Goal: Transaction & Acquisition: Obtain resource

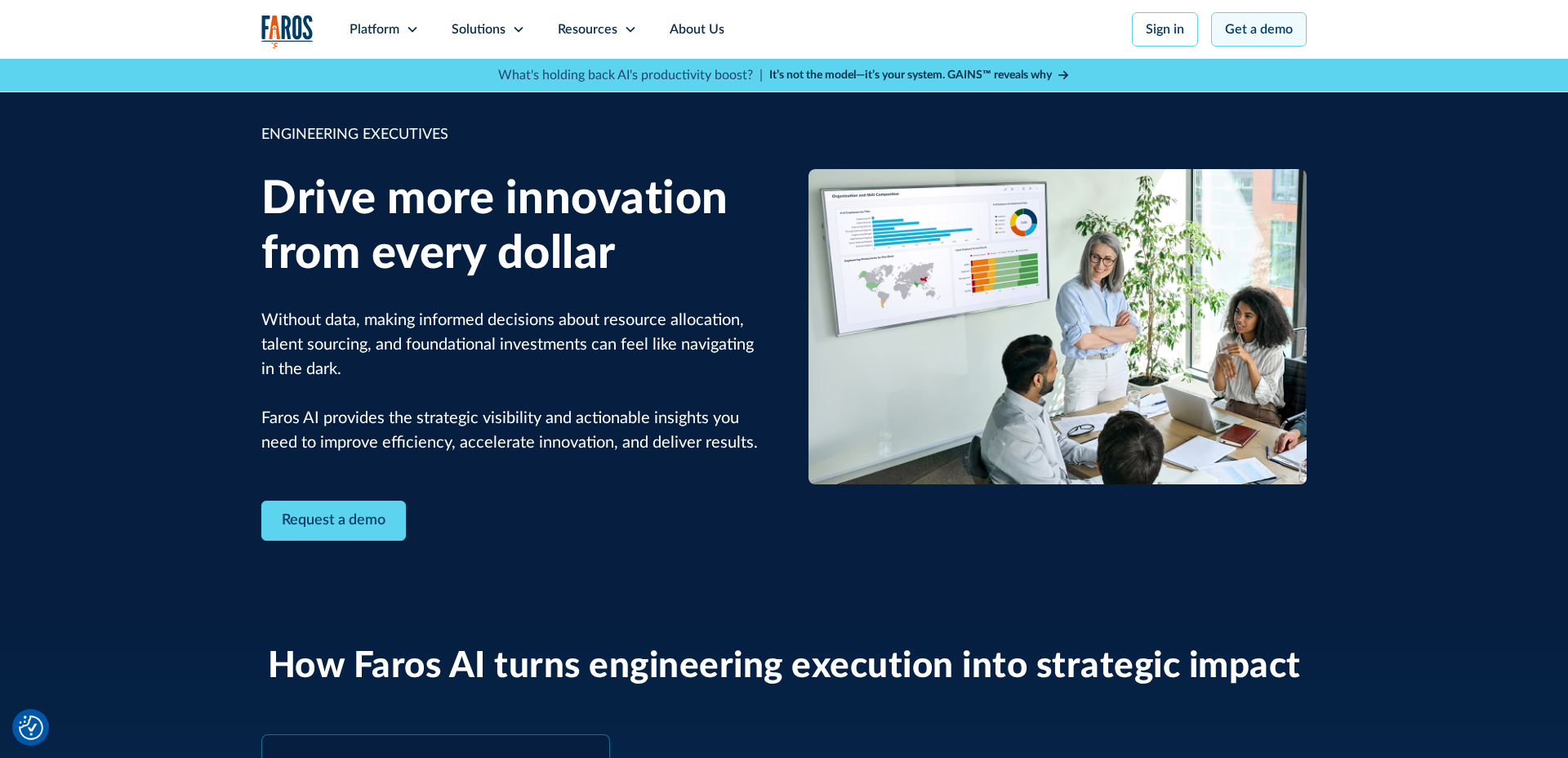
click at [1232, 38] on link "Get a demo" at bounding box center [1259, 29] width 96 height 34
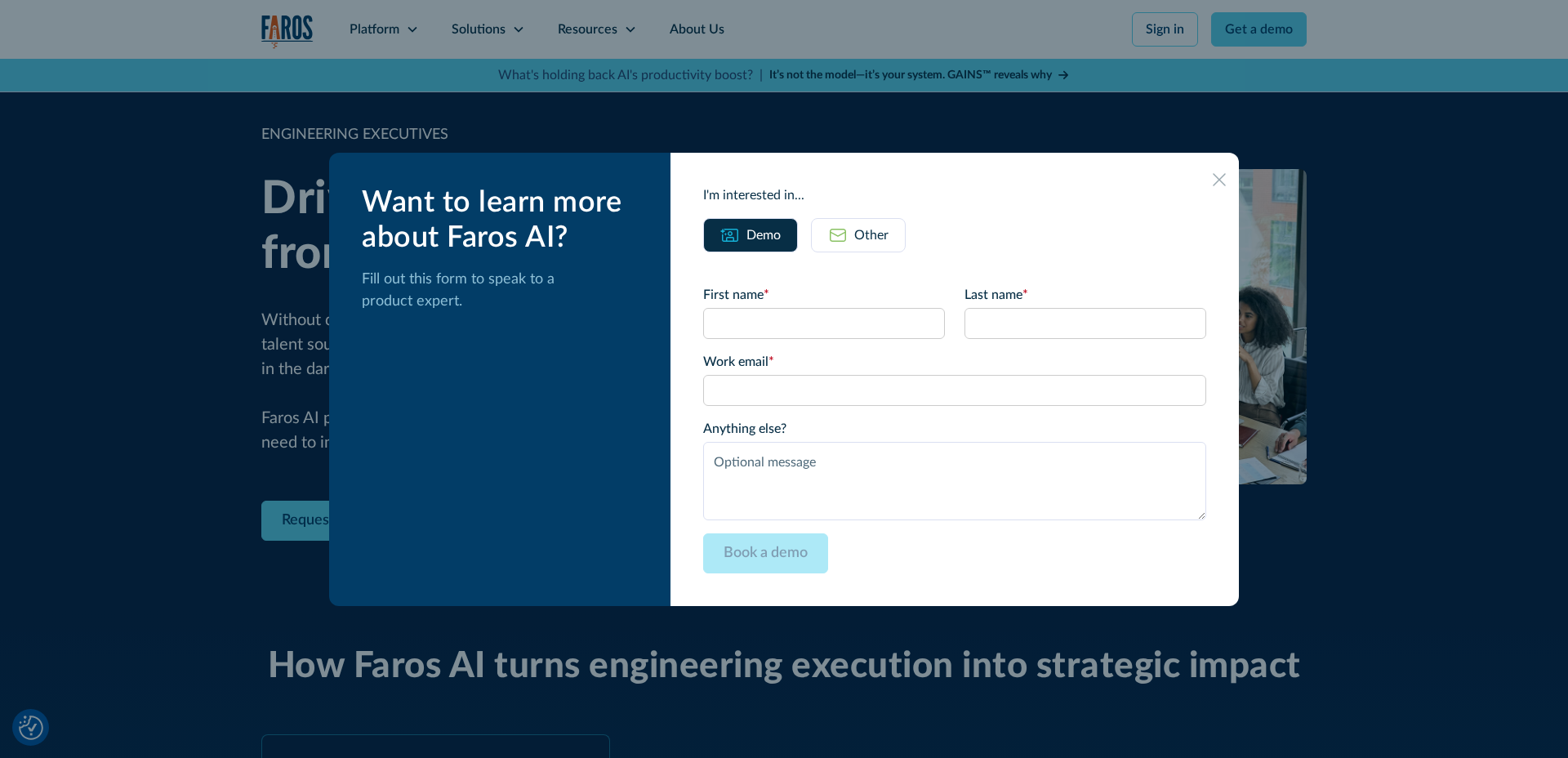
click at [866, 240] on link "Other" at bounding box center [858, 235] width 95 height 34
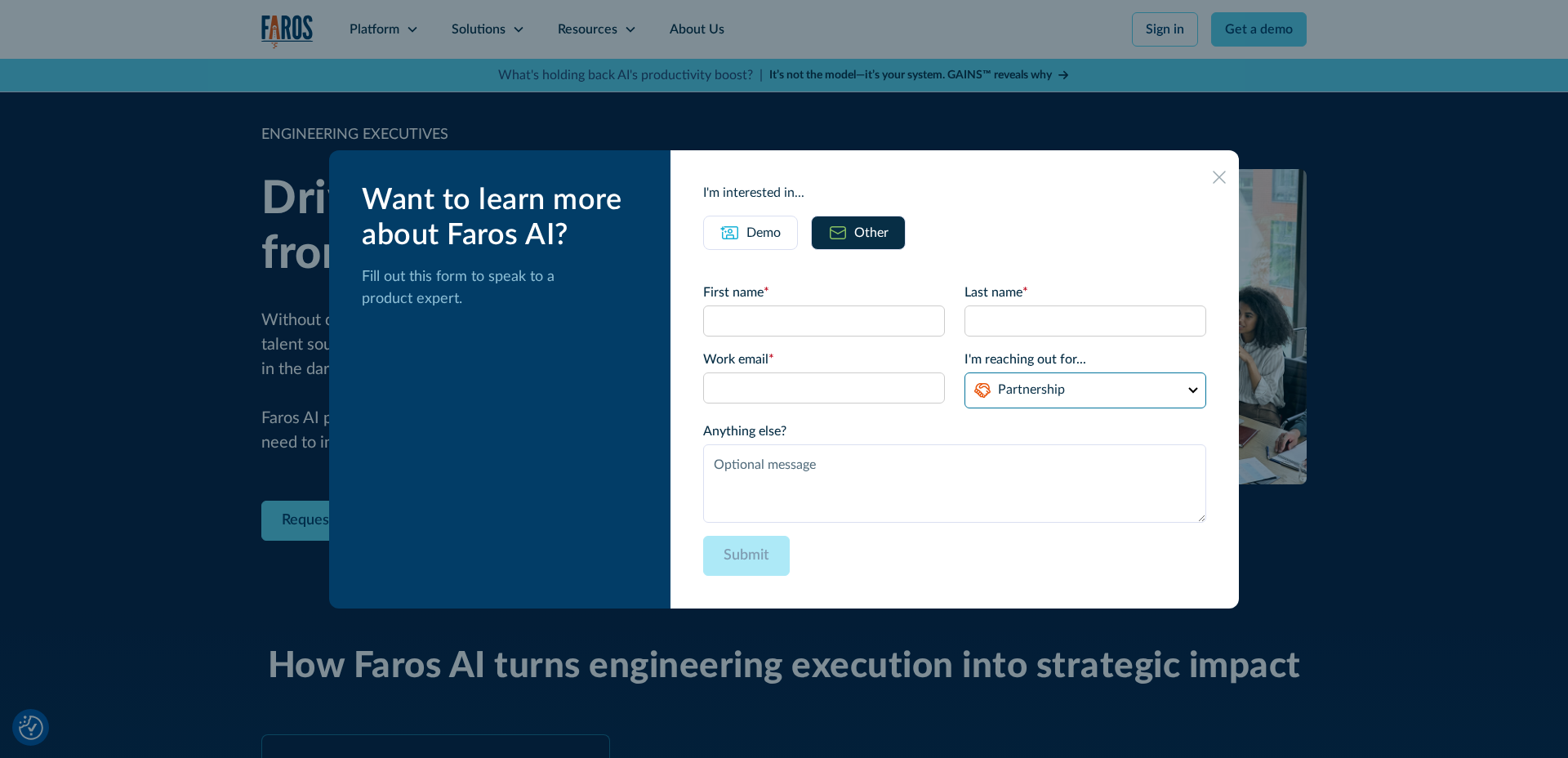
click at [1084, 403] on select "Partnership Support Other" at bounding box center [1084, 390] width 242 height 36
click at [764, 243] on link "Demo" at bounding box center [750, 233] width 95 height 34
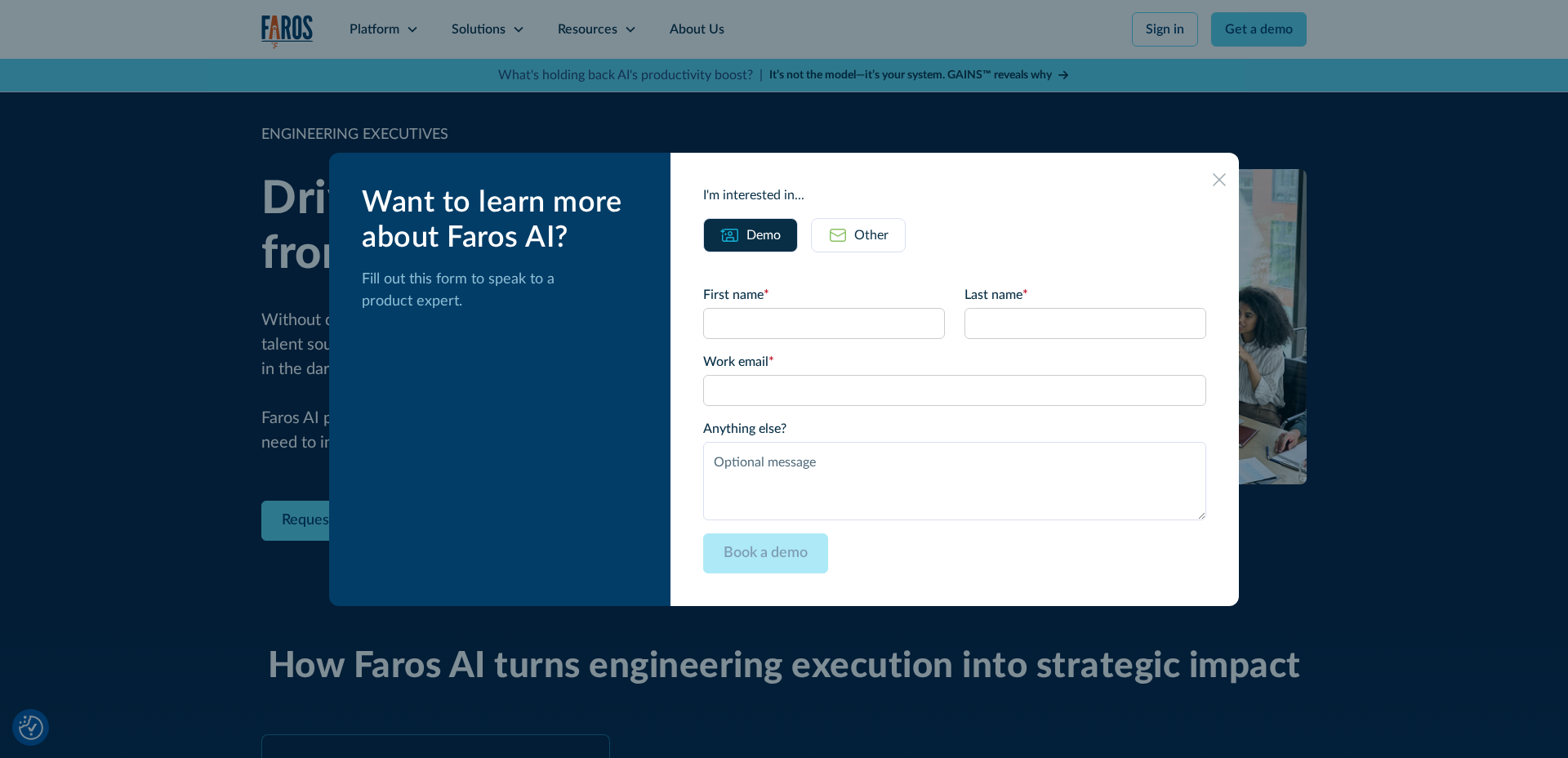
click at [1213, 182] on icon at bounding box center [1219, 179] width 13 height 12
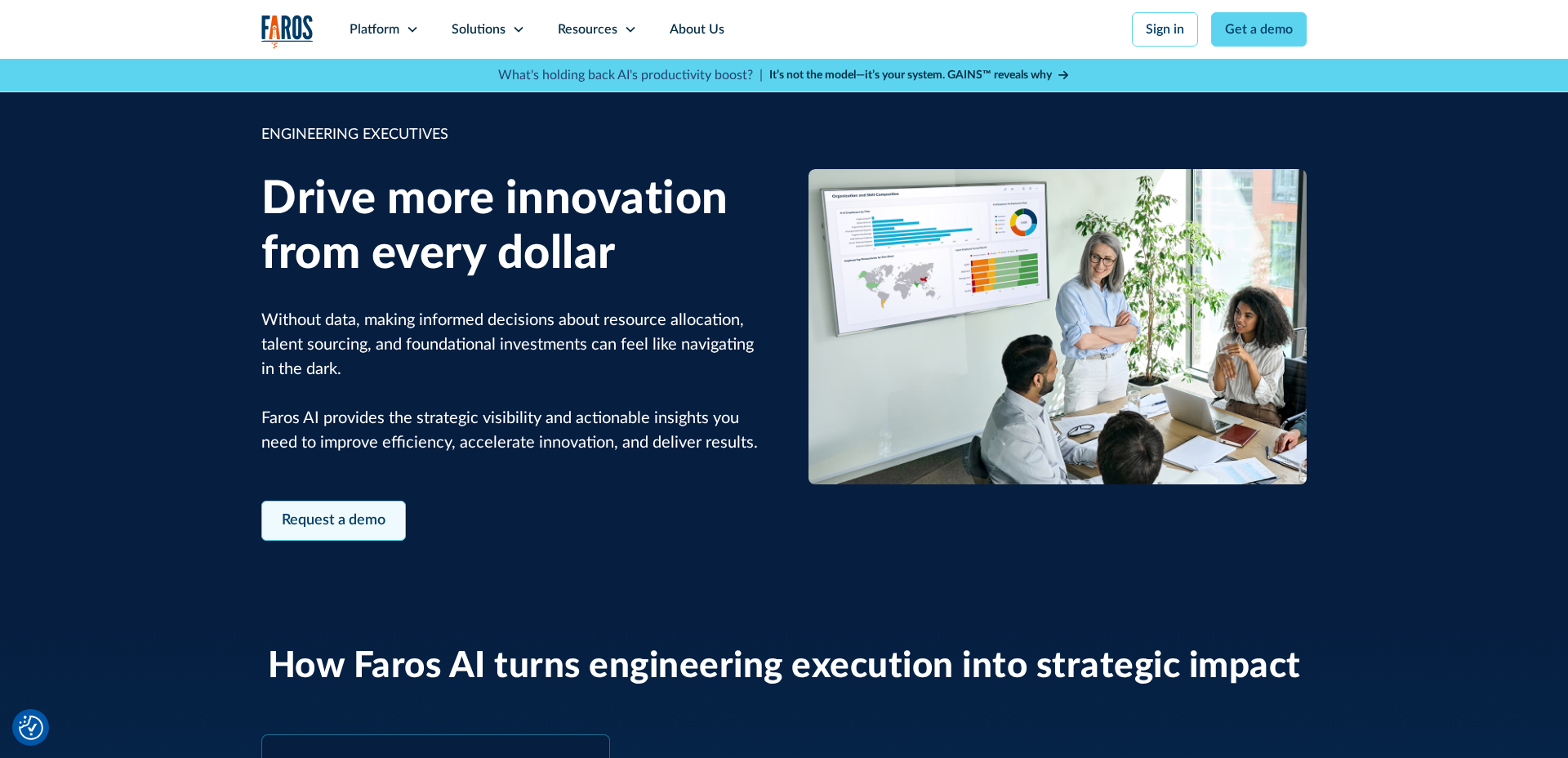
click at [294, 528] on link "Request a demo" at bounding box center [333, 520] width 144 height 40
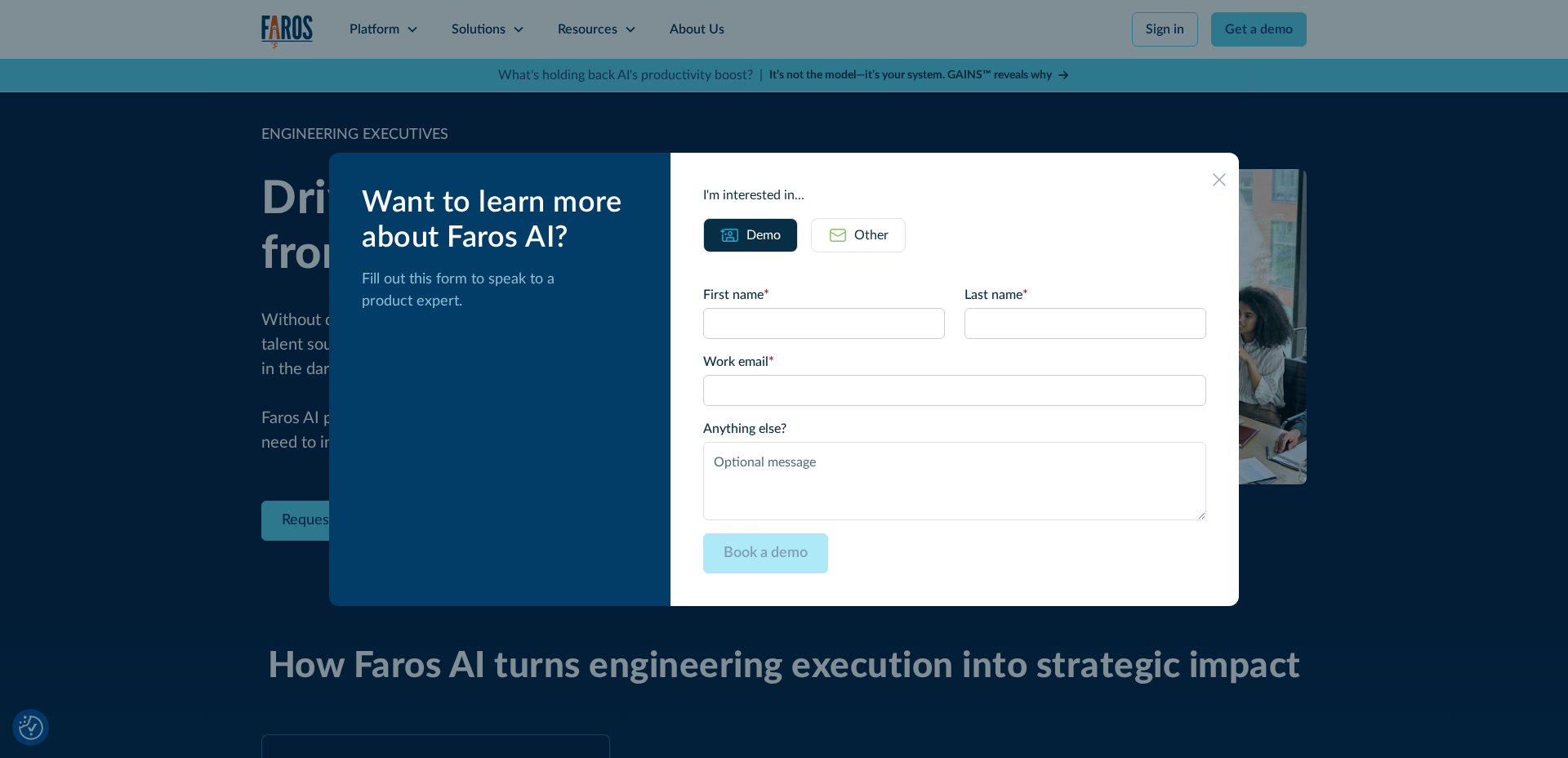
click at [1213, 181] on icon at bounding box center [1219, 179] width 13 height 13
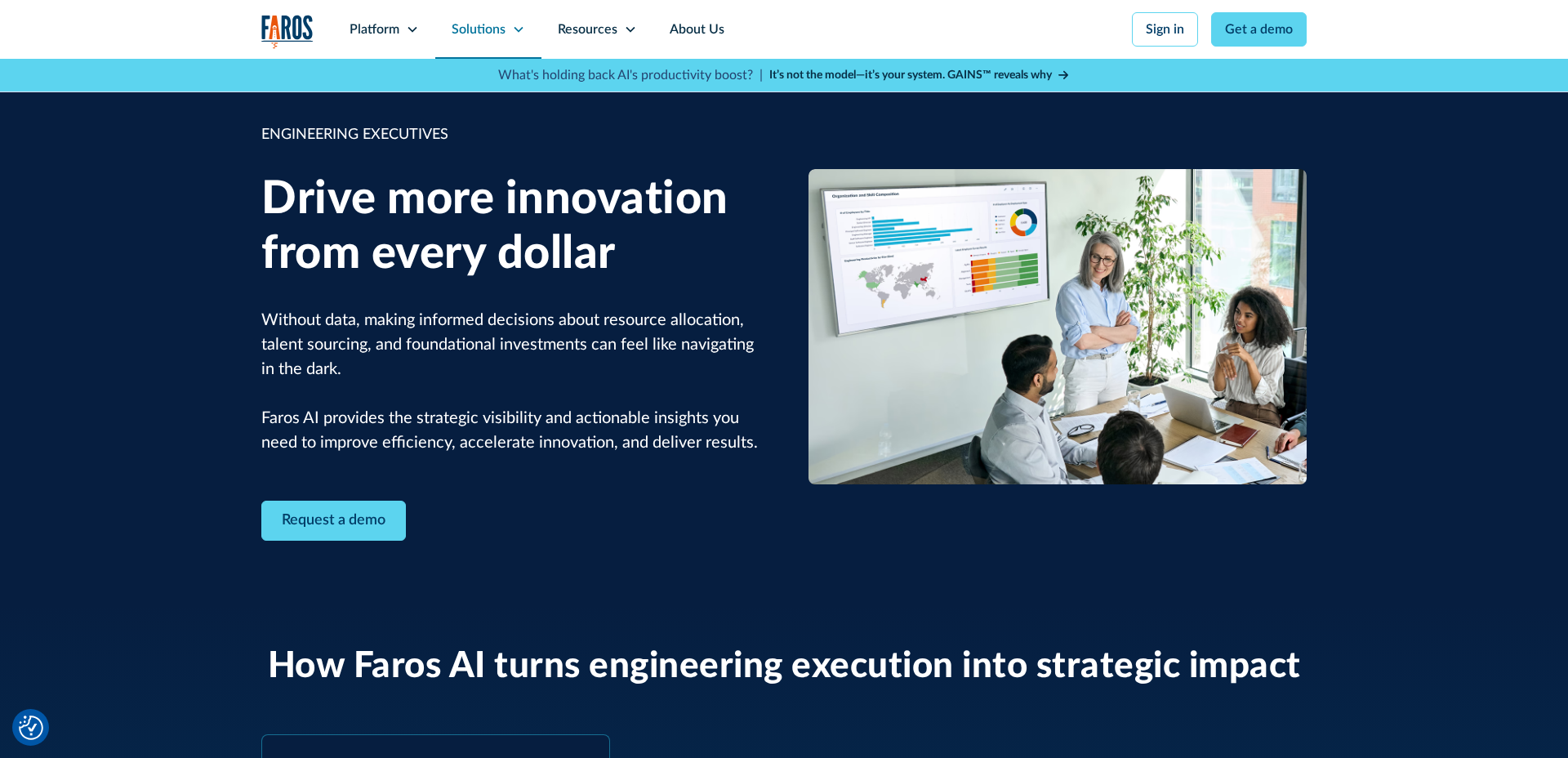
click at [522, 26] on icon at bounding box center [518, 29] width 13 height 13
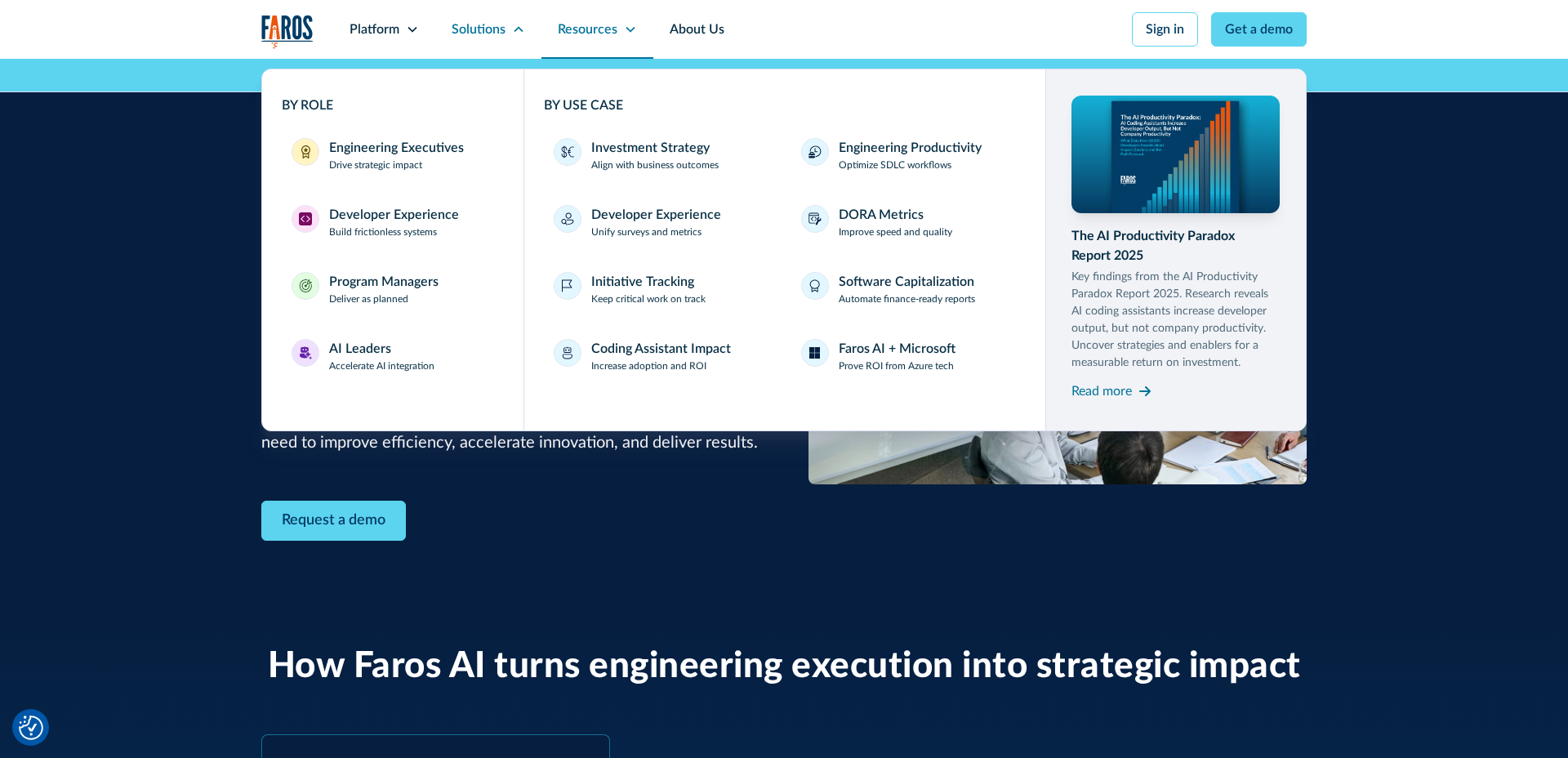
click at [625, 31] on icon at bounding box center [630, 29] width 13 height 13
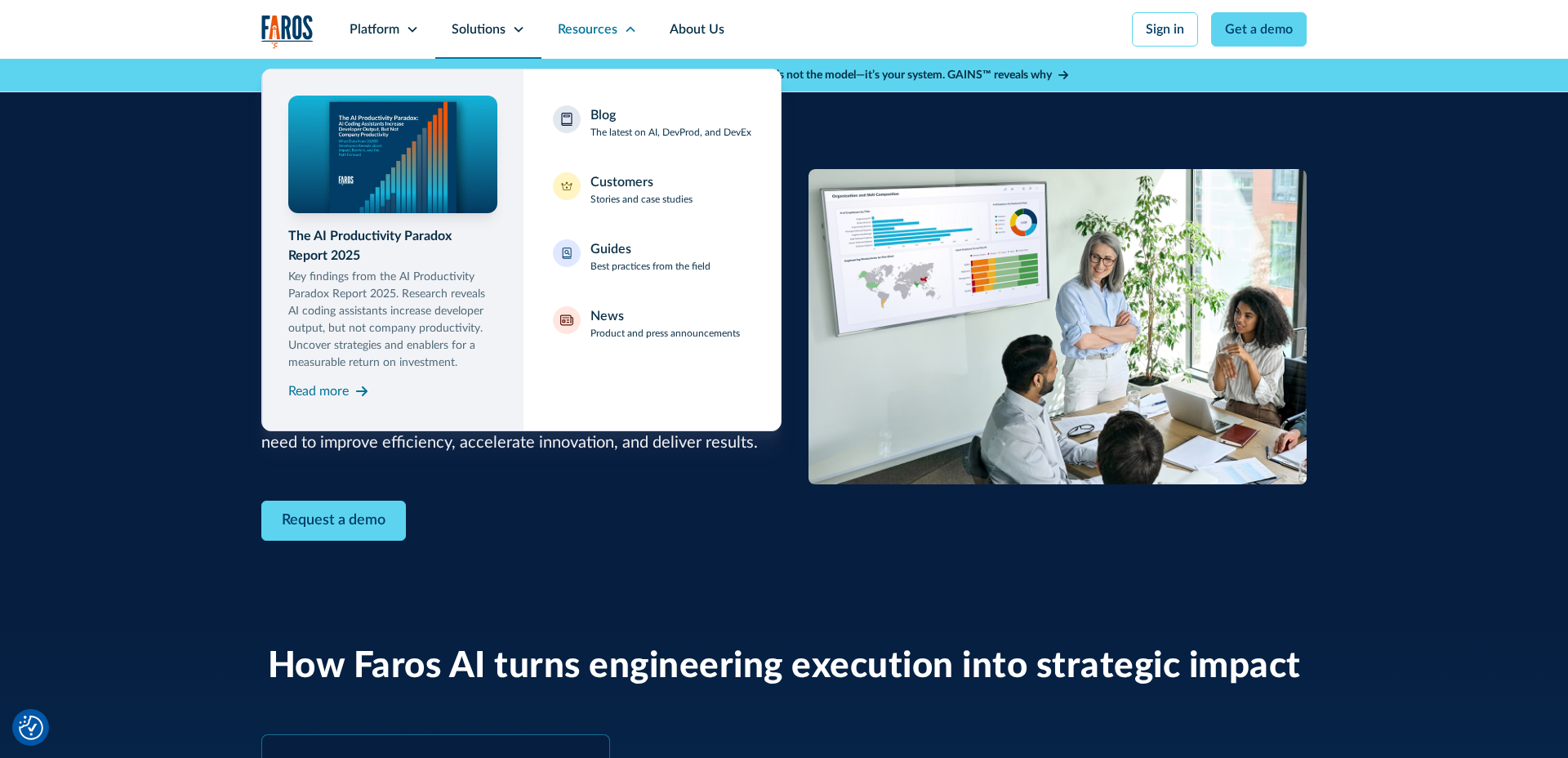
click at [452, 30] on div "Solutions" at bounding box center [479, 30] width 54 height 20
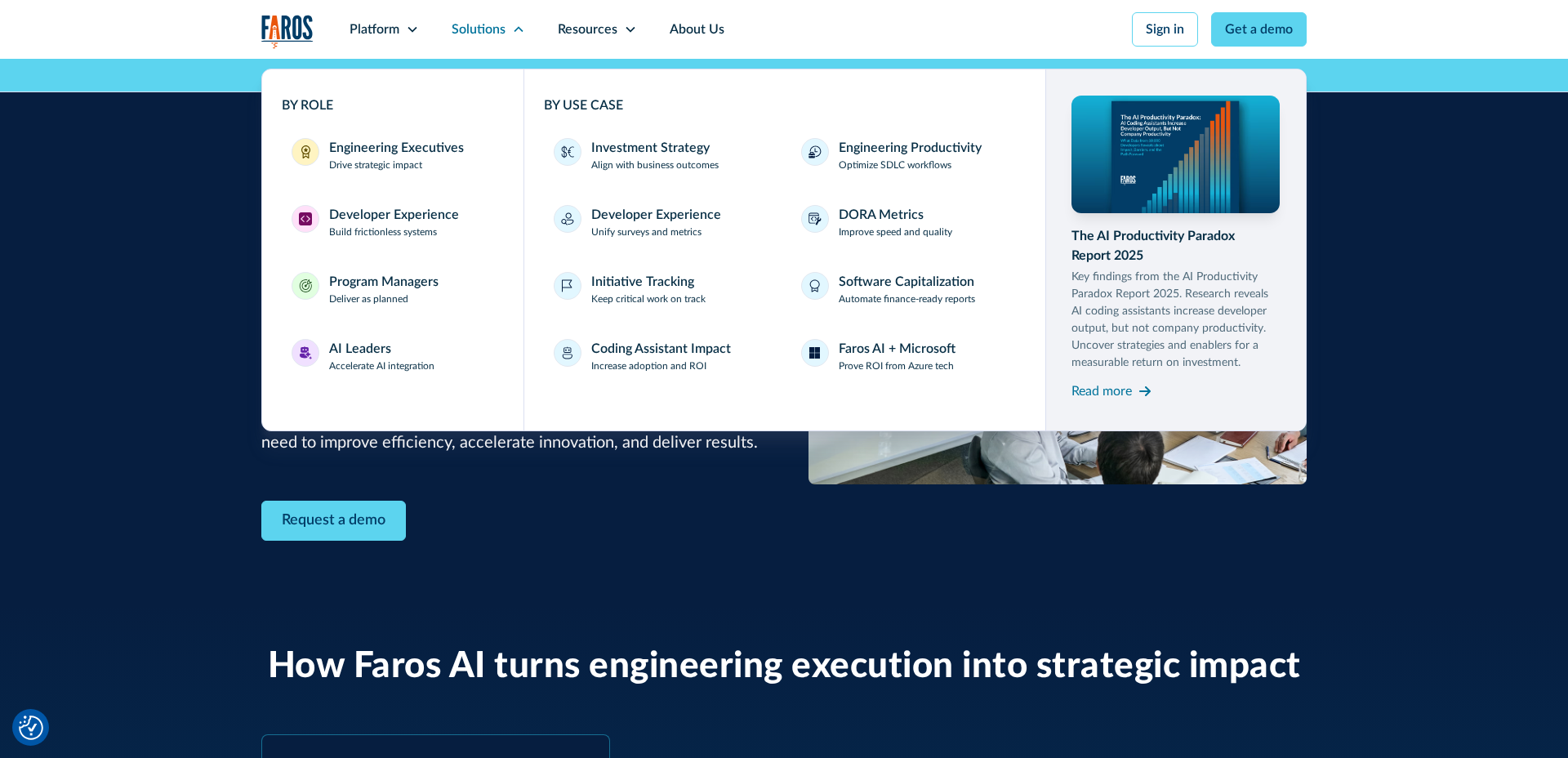
click at [171, 280] on div "ENGINEERING EXECUTIVES Drive more innovation from every dollar Without data, ma…" at bounding box center [784, 332] width 1568 height 547
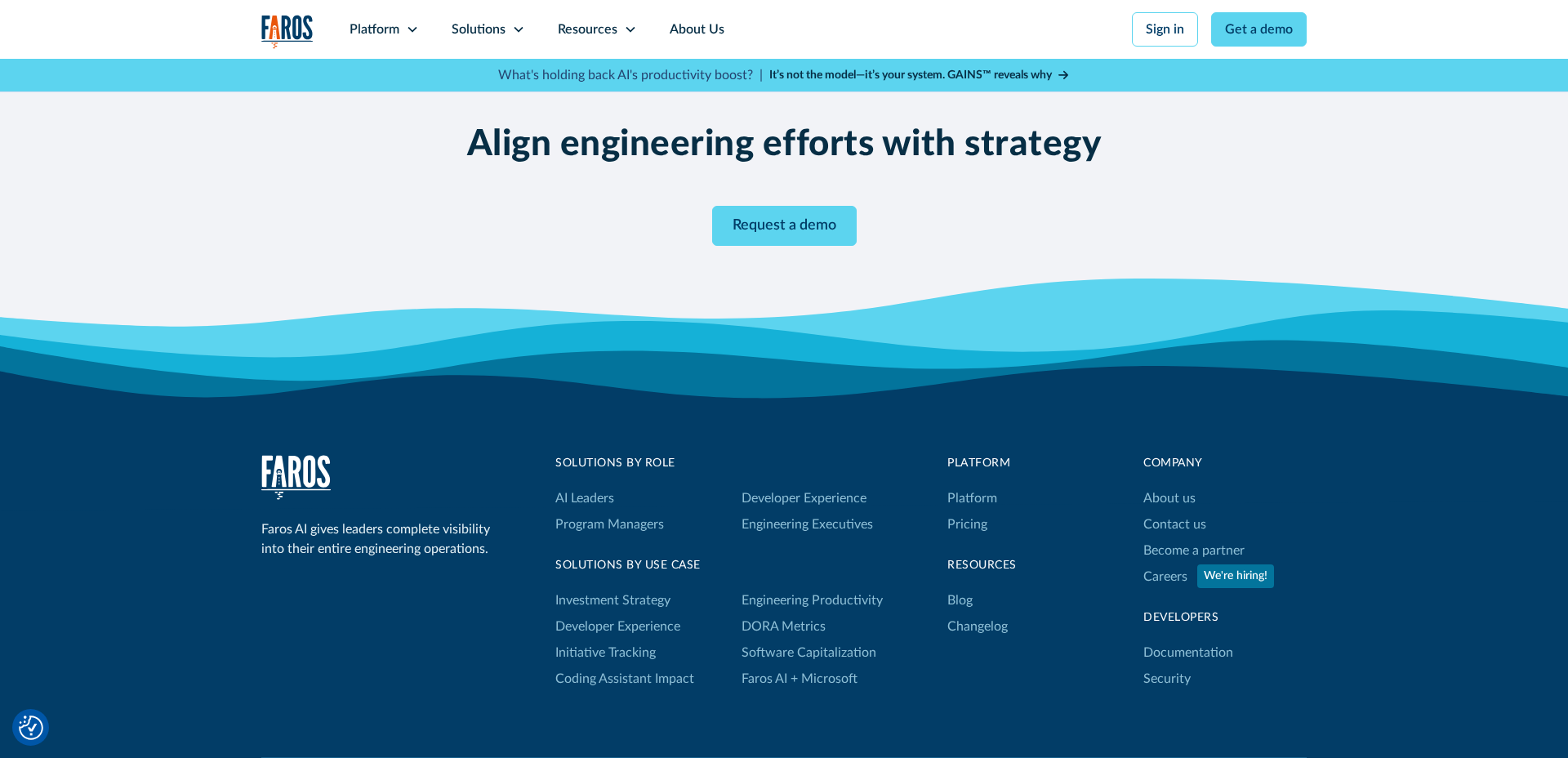
scroll to position [3224, 0]
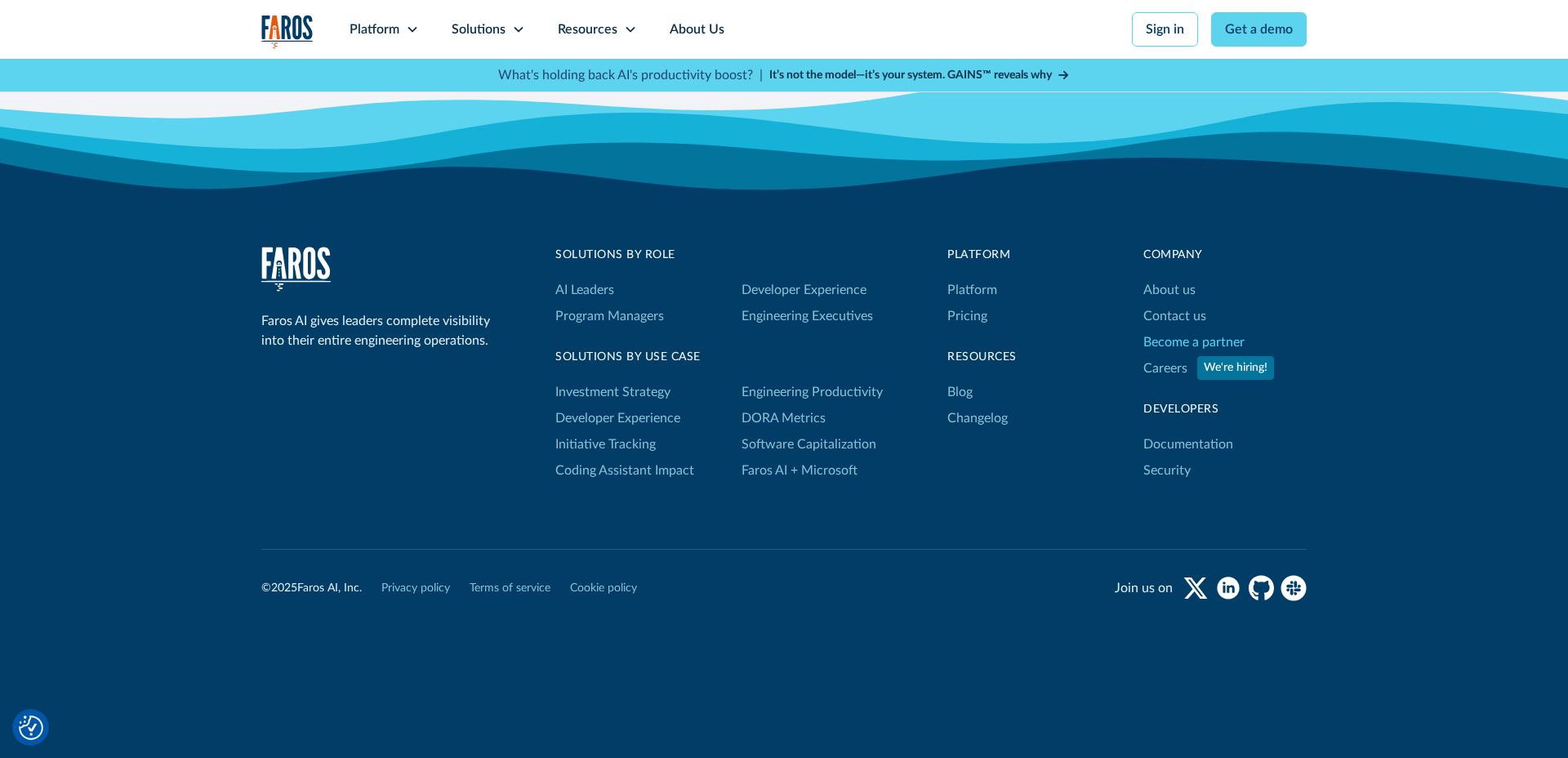
click at [1171, 339] on link "Become a partner" at bounding box center [1194, 342] width 101 height 26
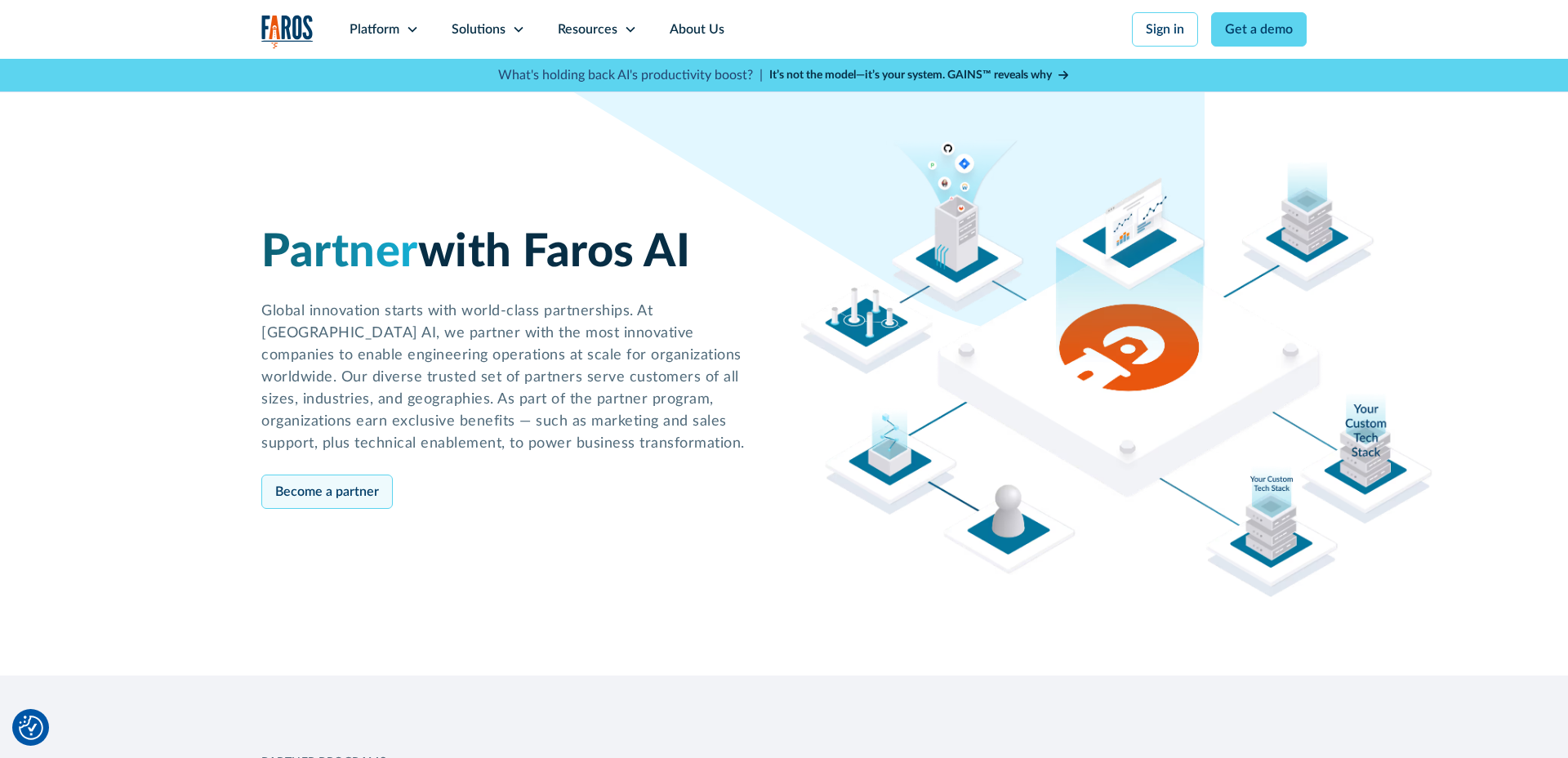
click at [304, 501] on link "Become a partner" at bounding box center [327, 491] width 131 height 34
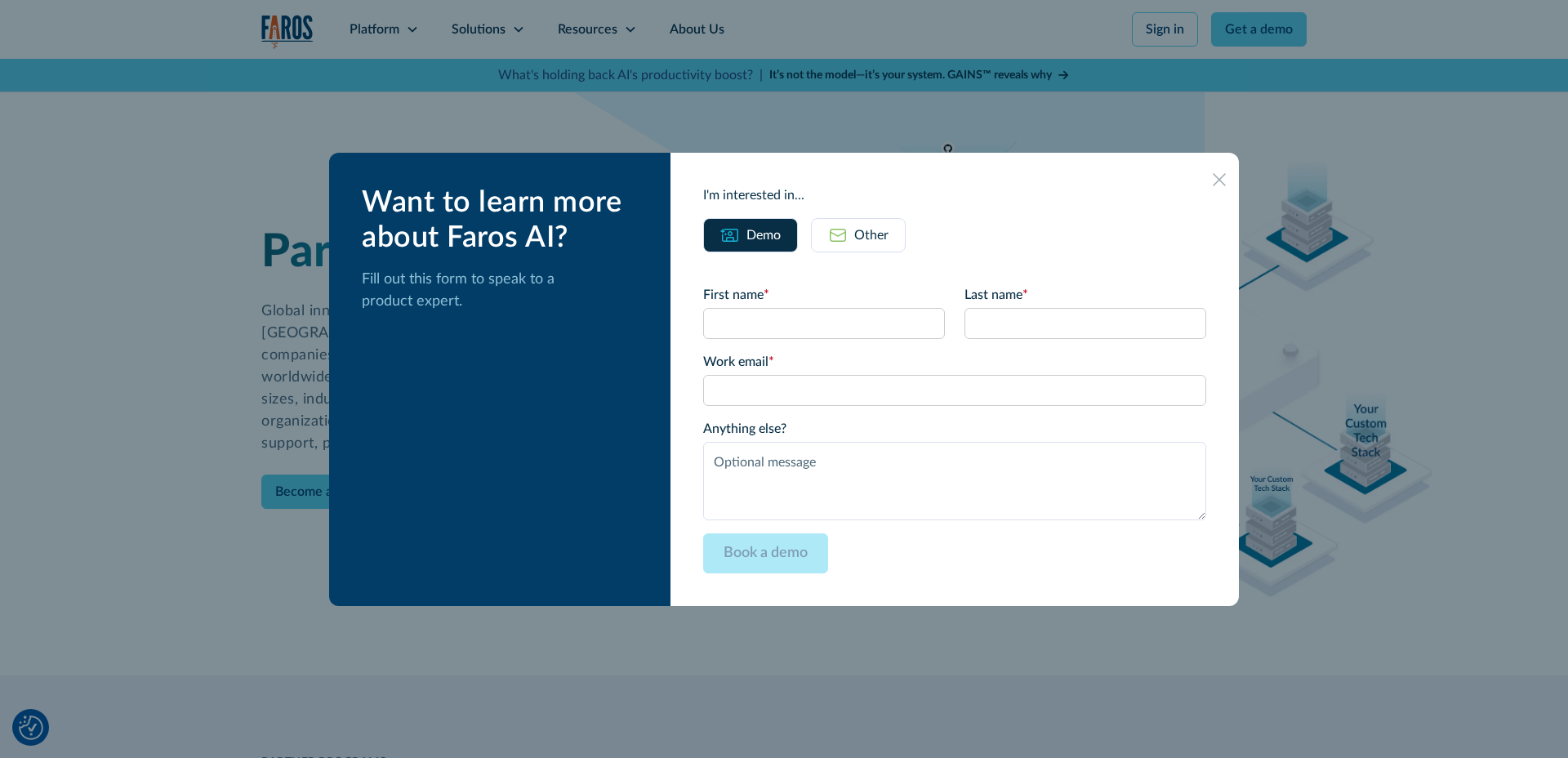
click at [848, 237] on img at bounding box center [838, 235] width 20 height 20
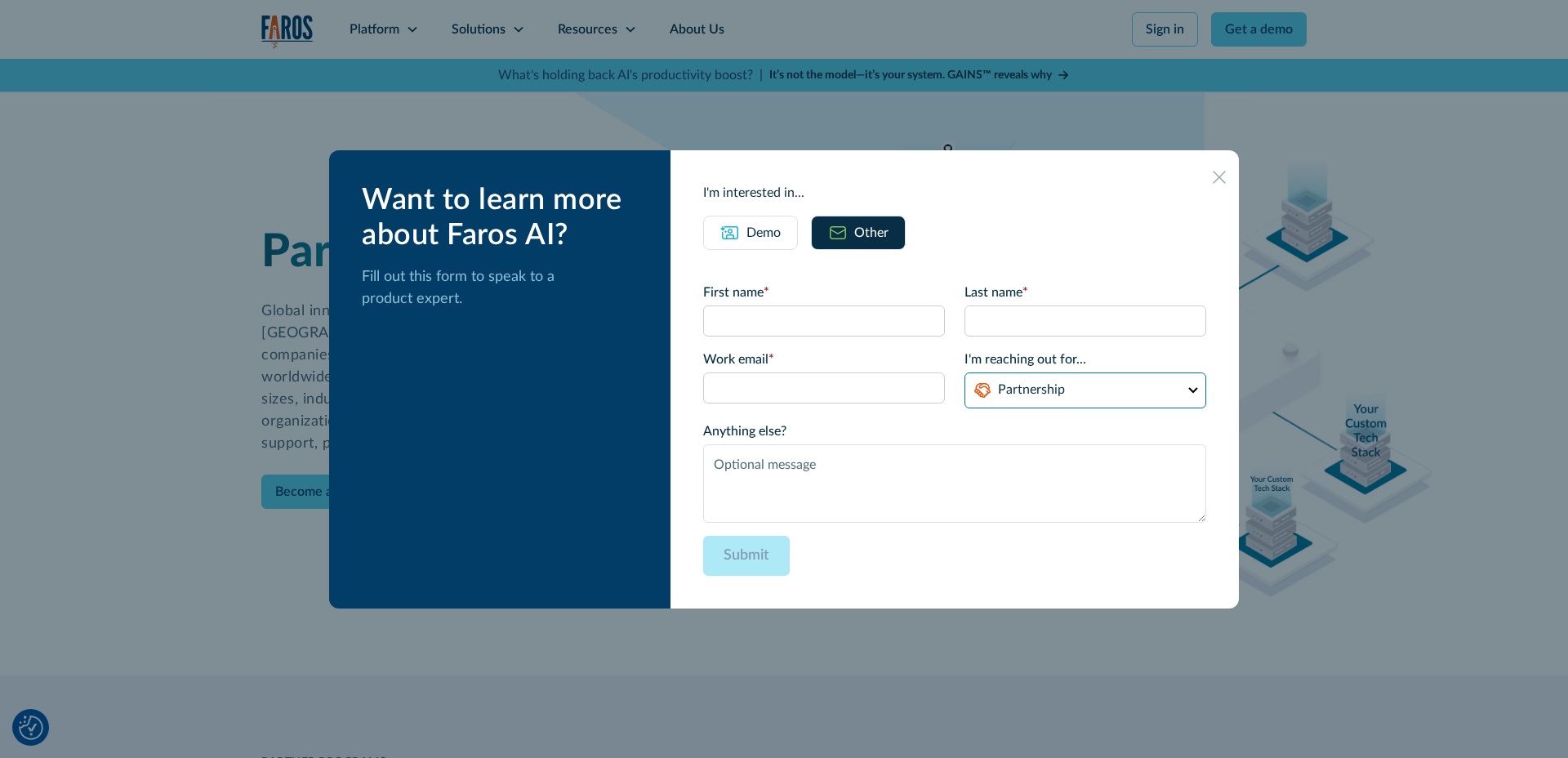
click at [1126, 385] on select "Partnership Support Other" at bounding box center [1084, 390] width 242 height 36
click at [1213, 177] on icon at bounding box center [1219, 177] width 13 height 13
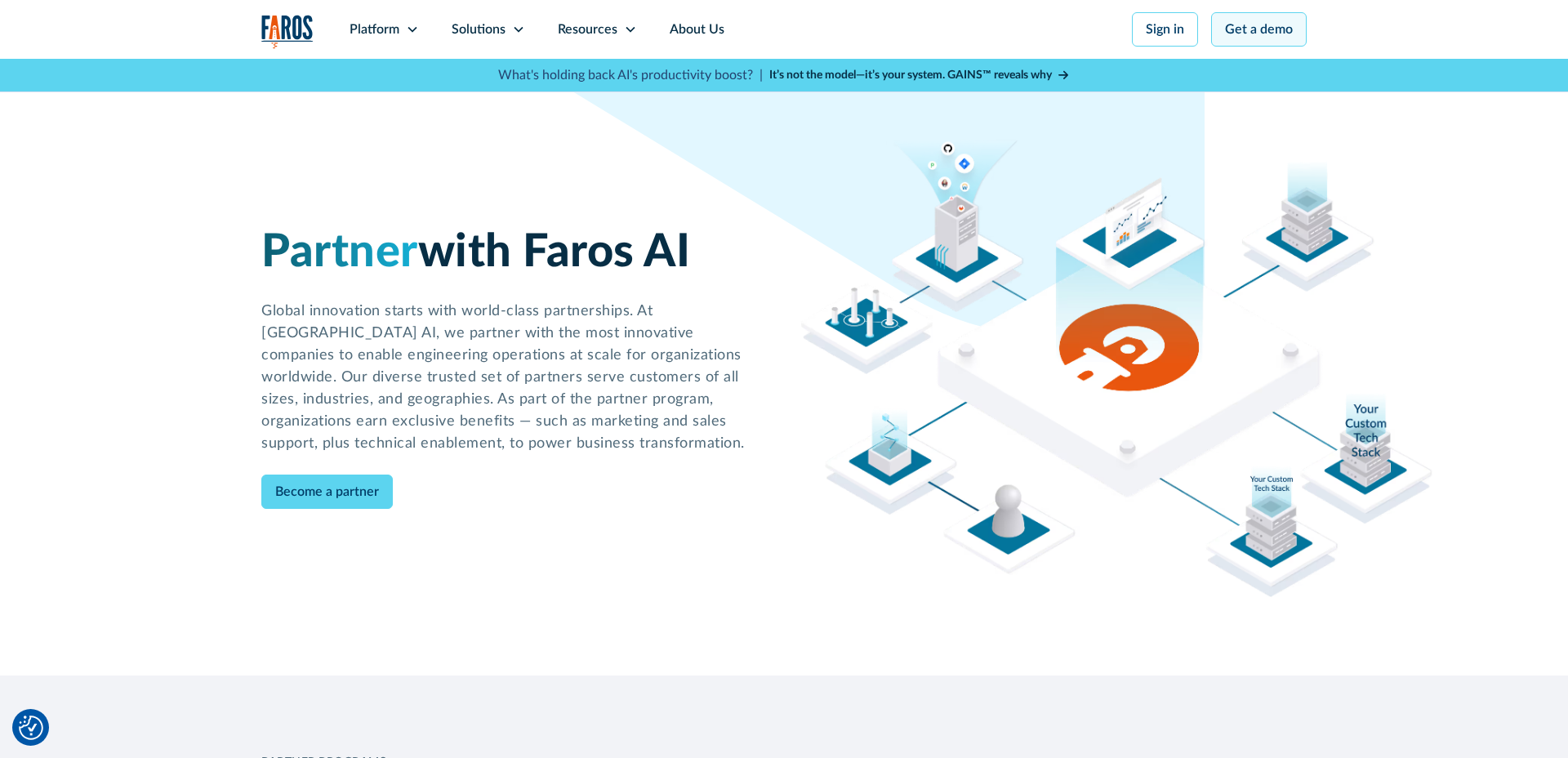
click at [1234, 37] on link "Get a demo" at bounding box center [1259, 29] width 96 height 34
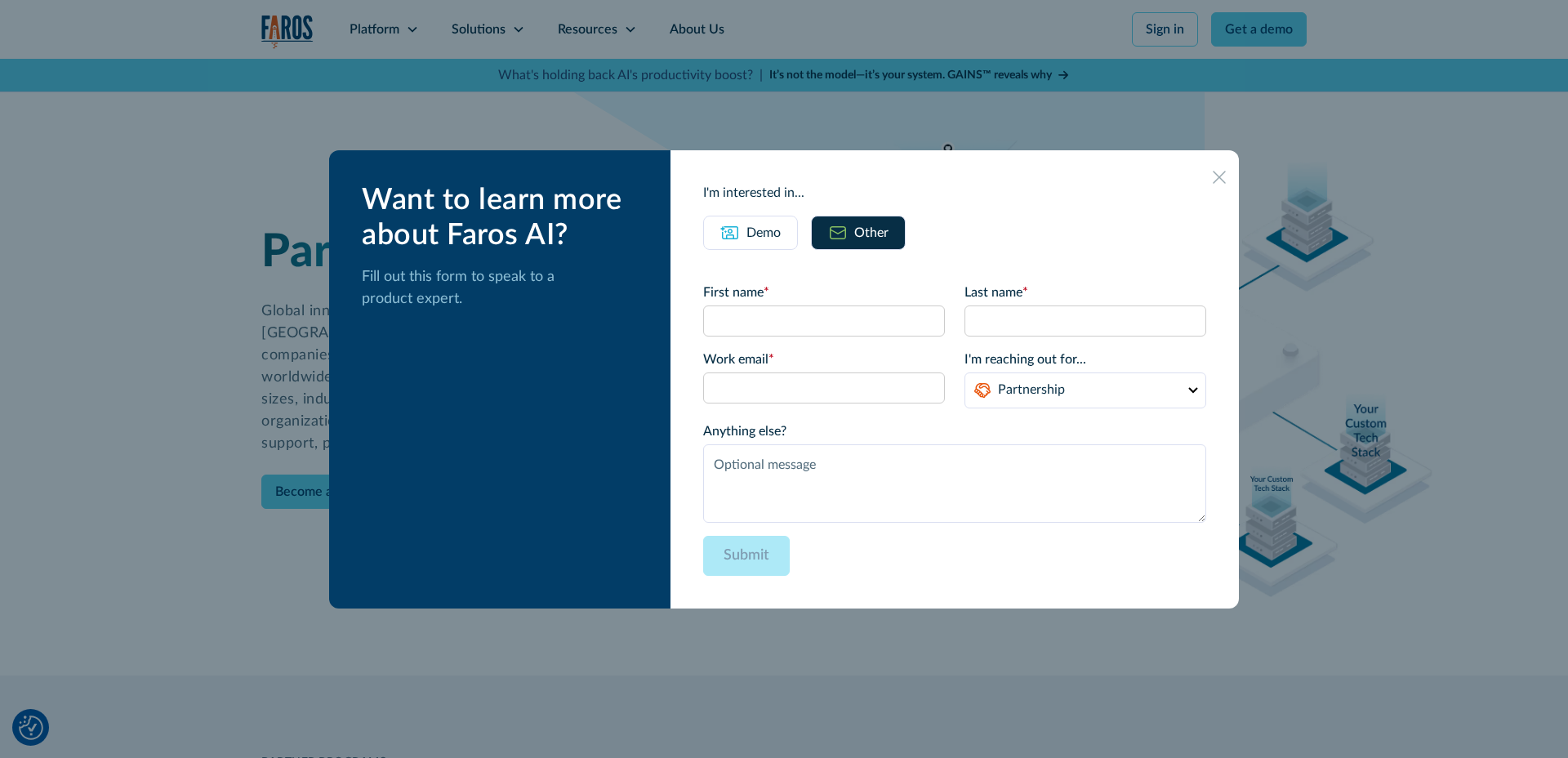
click at [740, 237] on img at bounding box center [730, 233] width 20 height 20
